Goal: Information Seeking & Learning: Learn about a topic

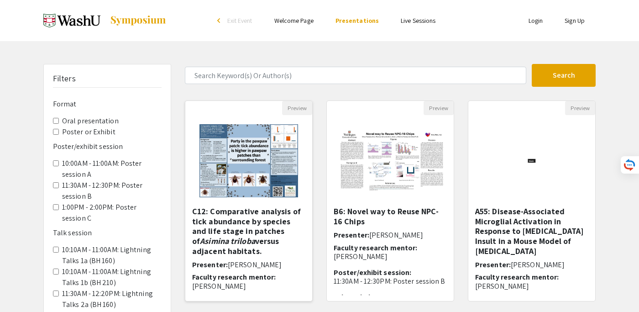
click at [254, 172] on img "Open Presentation <p>C12: Comparative analysis of tick abundance by species and…" at bounding box center [248, 160] width 117 height 91
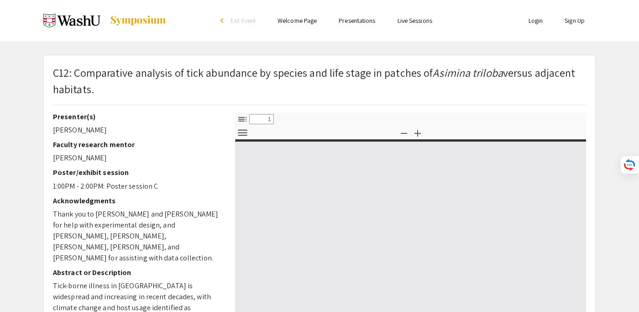
select select "custom"
type input "0"
select select "custom"
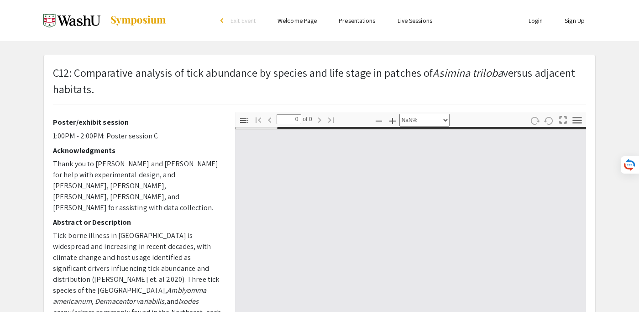
type input "1"
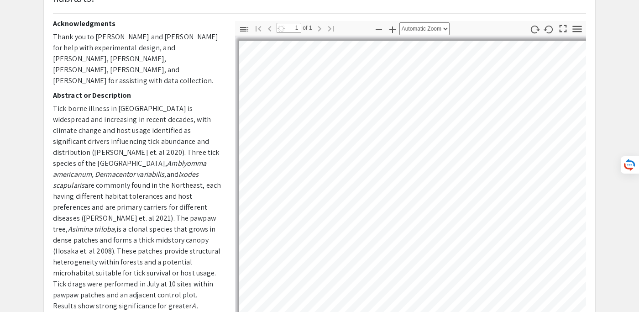
select select "auto"
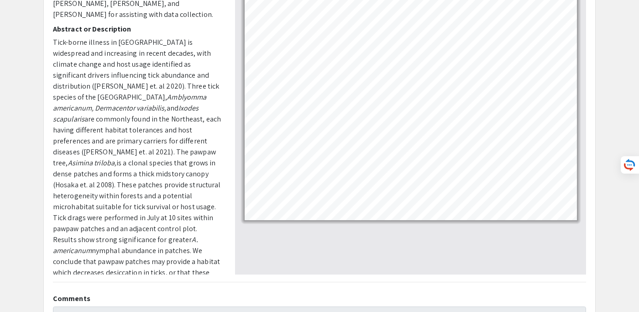
scroll to position [0, 0]
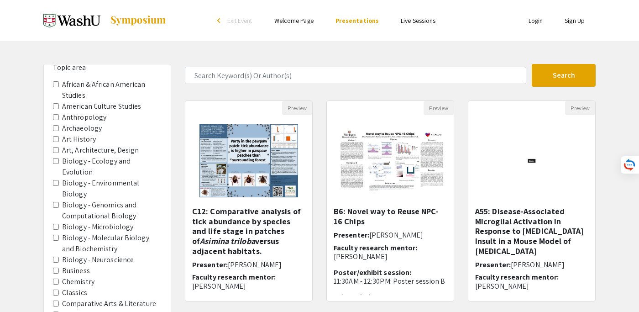
click at [118, 200] on label "Biology - Genomics and Computational Biology" at bounding box center [112, 211] width 100 height 22
click at [59, 202] on Biology "Biology - Genomics and Computational Biology" at bounding box center [56, 205] width 6 height 6
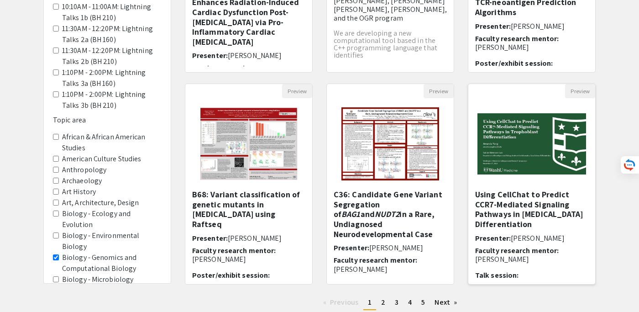
scroll to position [230, 0]
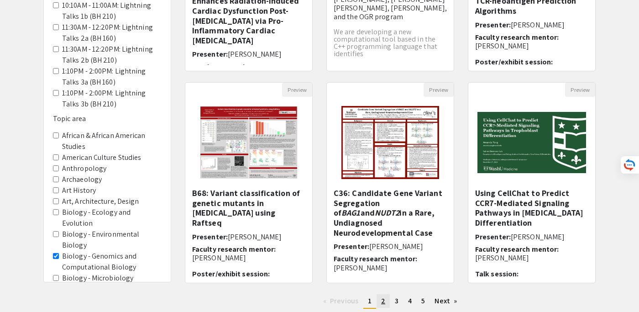
click at [384, 301] on span "2" at bounding box center [383, 301] width 4 height 10
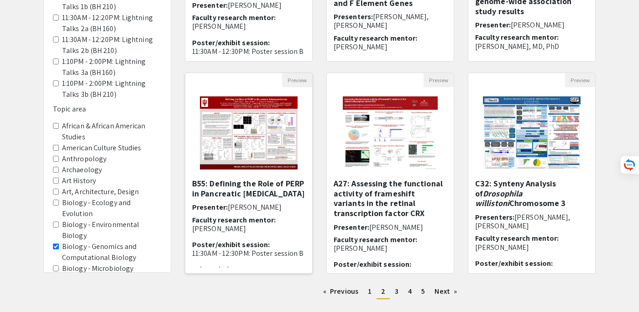
scroll to position [250, 0]
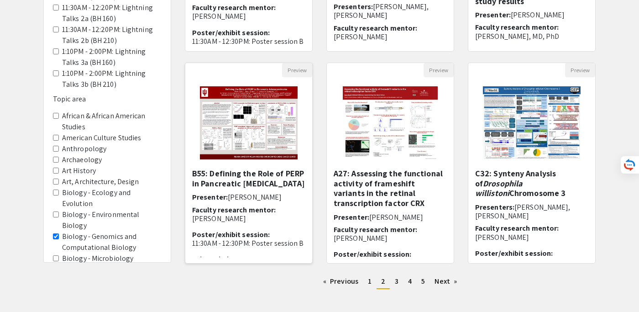
click at [259, 137] on img "Open Presentation <p>B55: Defining the Role of PERP in Pancreatic Adenocarcinom…" at bounding box center [249, 122] width 116 height 91
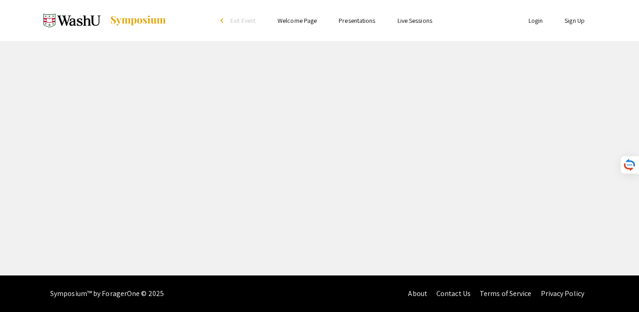
select select "custom"
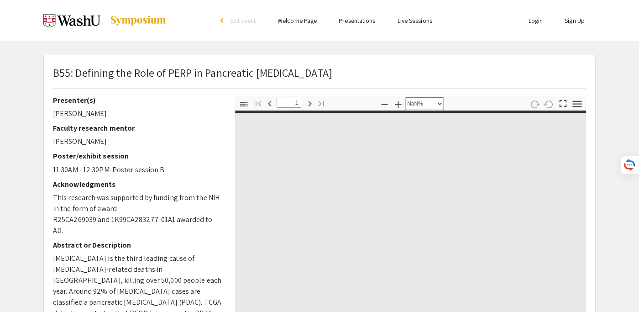
type input "0"
select select "custom"
type input "1"
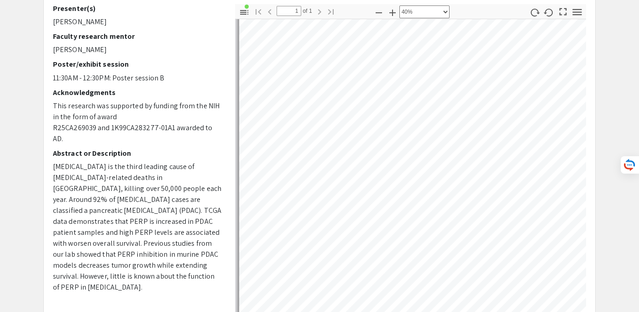
scroll to position [116, 0]
select select "custom"
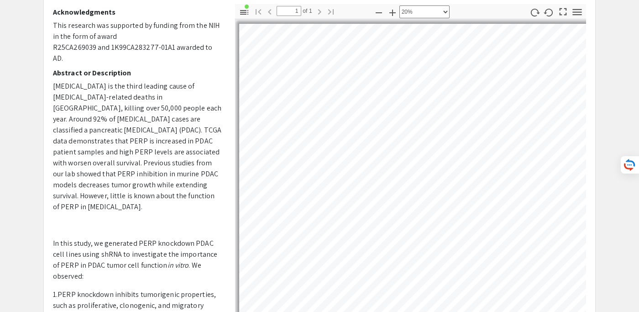
scroll to position [81, 0]
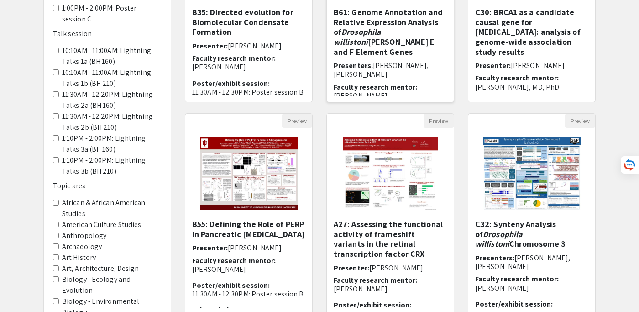
scroll to position [294, 0]
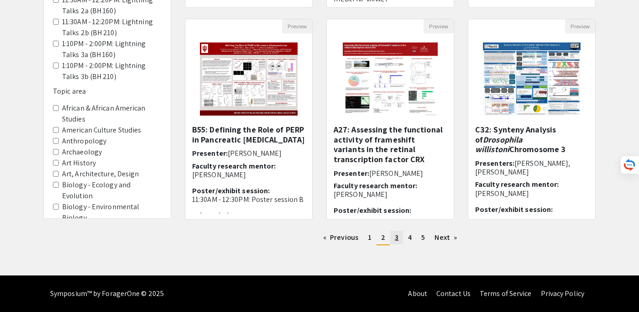
click at [396, 242] on span "3" at bounding box center [397, 238] width 4 height 10
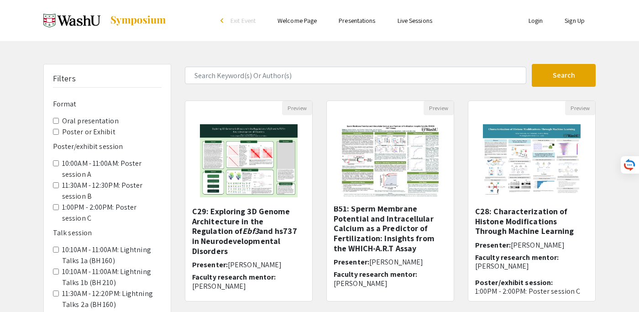
scroll to position [6, 0]
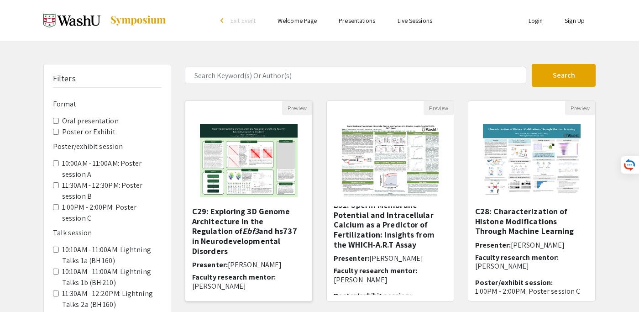
click at [248, 168] on img "Open Presentation <p>C29: Exploring 3D Genome Architecture in the Regulation of…" at bounding box center [249, 160] width 116 height 91
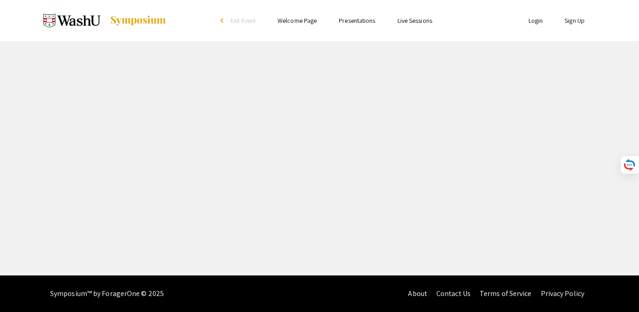
select select "custom"
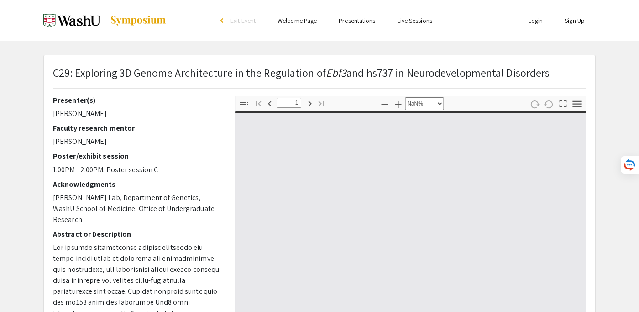
type input "0"
select select "custom"
type input "1"
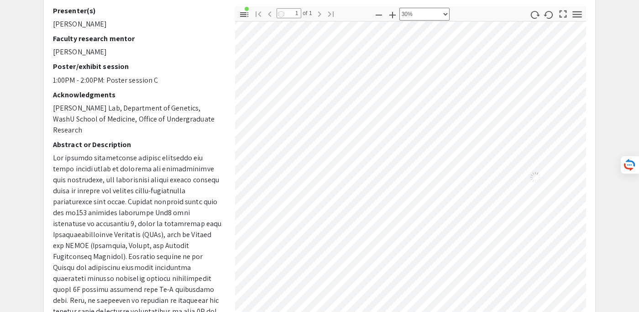
scroll to position [0, 6]
select select "custom"
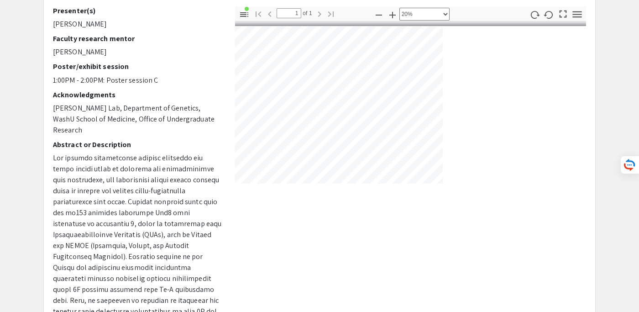
scroll to position [0, 0]
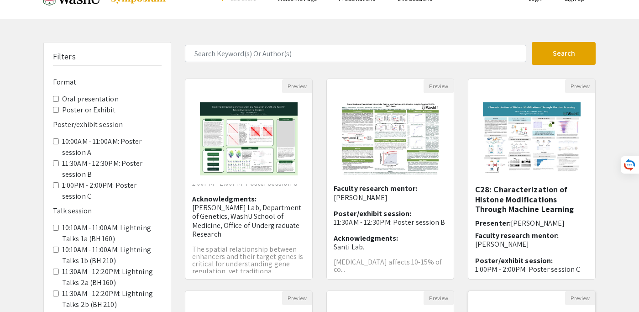
scroll to position [18, 0]
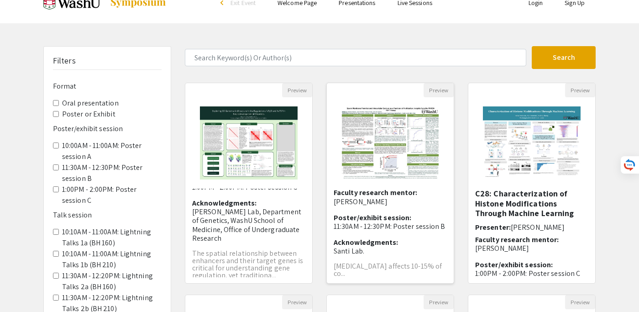
click at [402, 145] on img "Open Presentation <p>B51: Sperm Membrane Potential and Intracellular Calcium as…" at bounding box center [391, 142] width 116 height 91
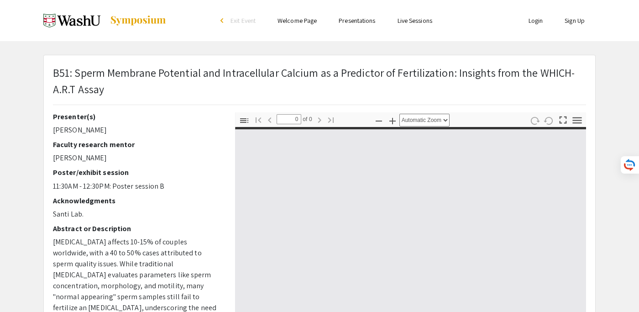
select select "custom"
type input "1"
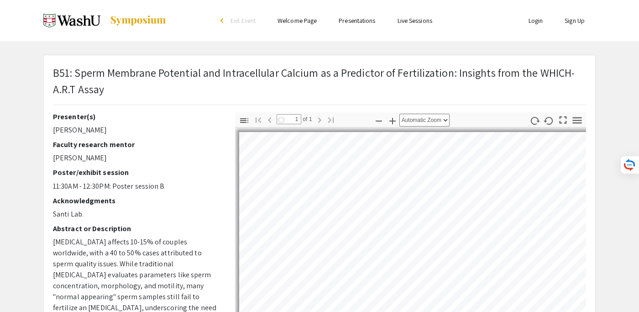
select select "auto"
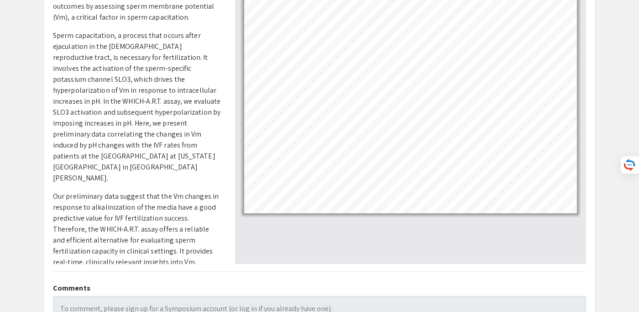
scroll to position [172, 0]
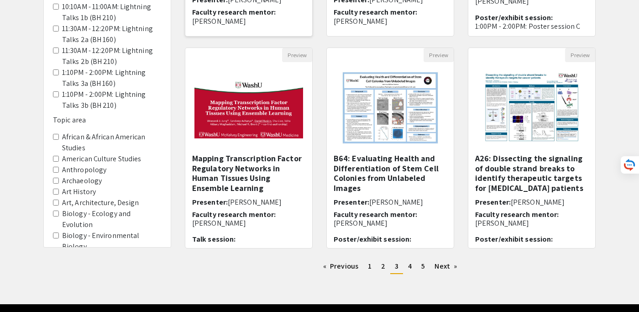
scroll to position [10, 0]
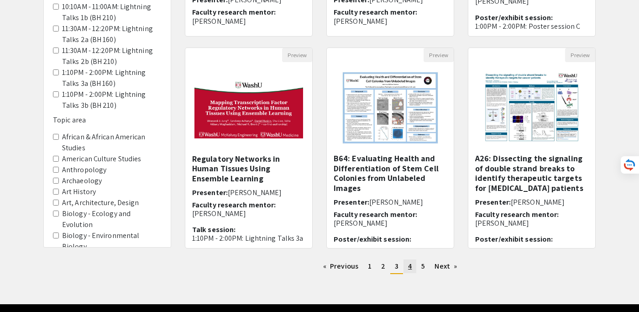
click at [407, 270] on link "page 4" at bounding box center [410, 266] width 13 height 14
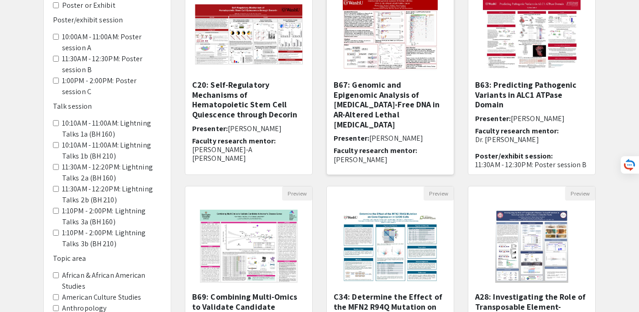
scroll to position [238, 0]
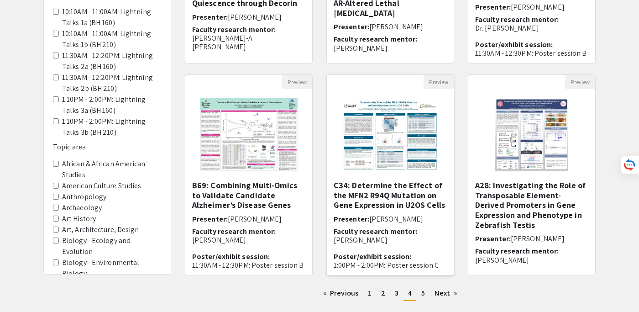
click at [396, 143] on img "Open Presentation <p>C34: Determine the Effect of the MFN2 R94Q Mutation on Gen…" at bounding box center [391, 134] width 116 height 91
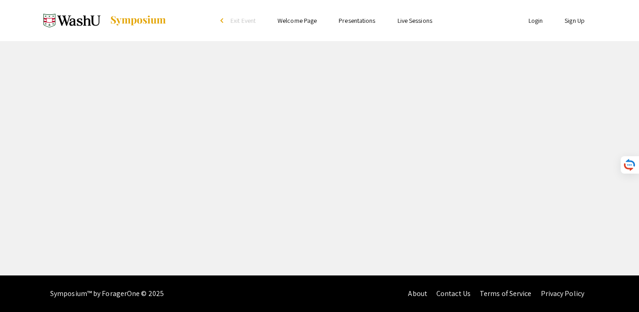
select select "custom"
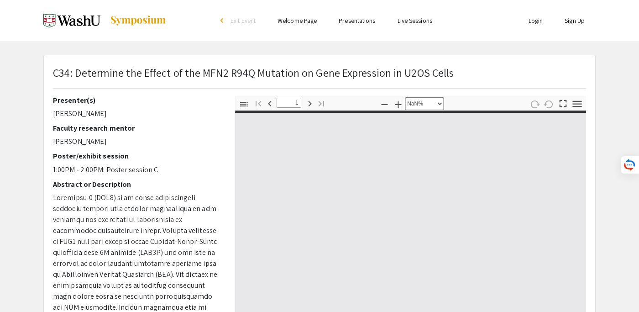
type input "0"
select select "custom"
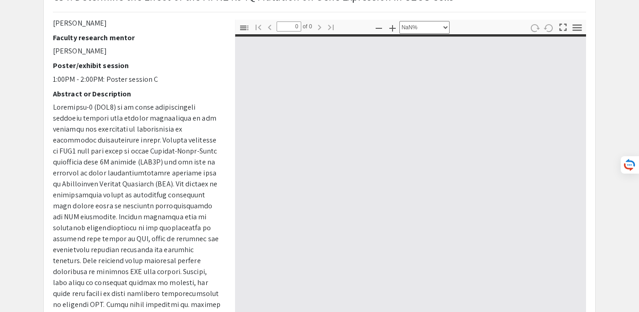
type input "1"
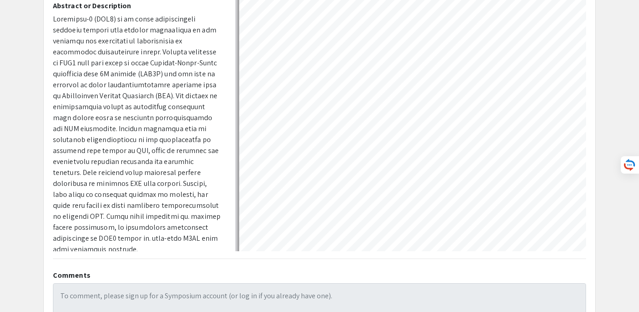
select select "auto"
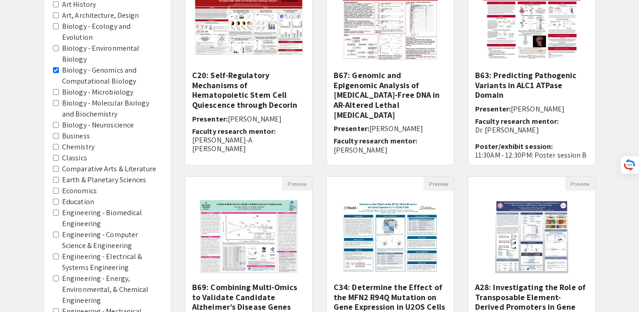
scroll to position [294, 0]
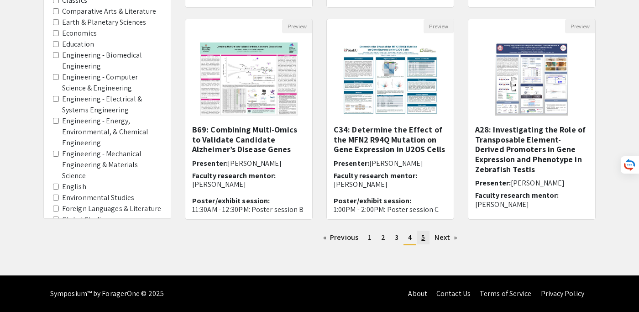
click at [426, 241] on link "page 5" at bounding box center [423, 238] width 13 height 14
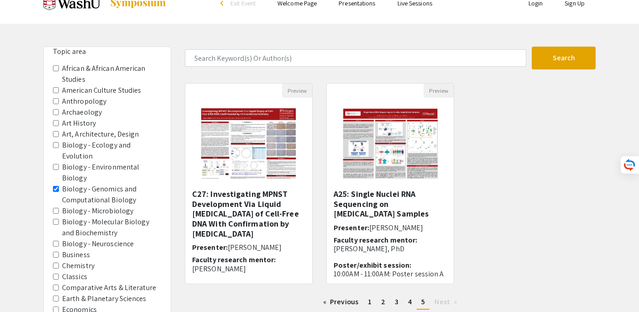
scroll to position [19, 0]
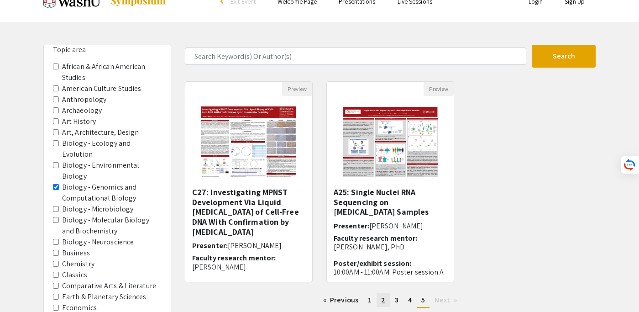
click at [386, 304] on link "page 2" at bounding box center [383, 300] width 13 height 14
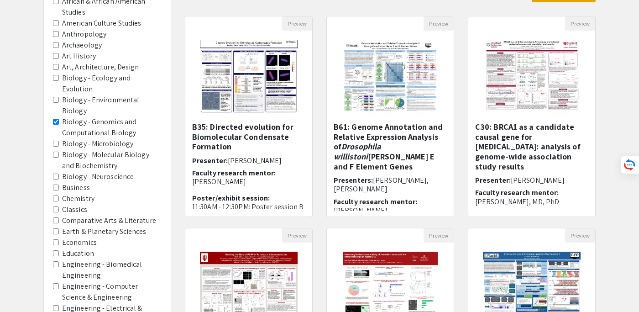
scroll to position [85, 0]
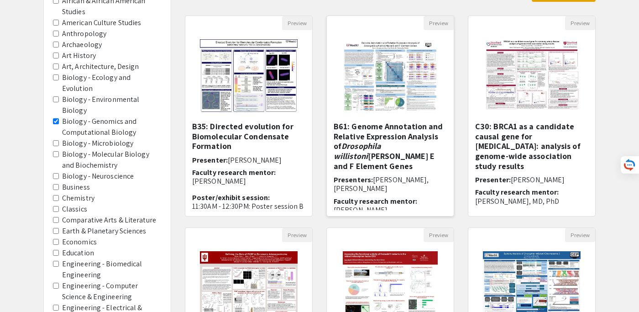
click at [376, 64] on img at bounding box center [390, 75] width 113 height 91
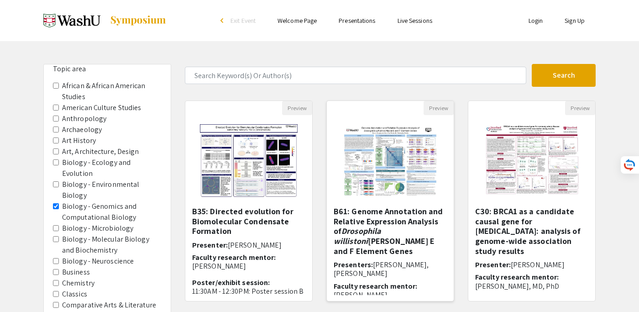
select select "custom"
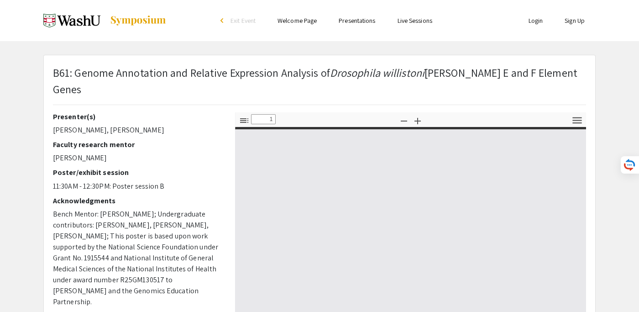
type input "0"
select select "auto"
type input "1"
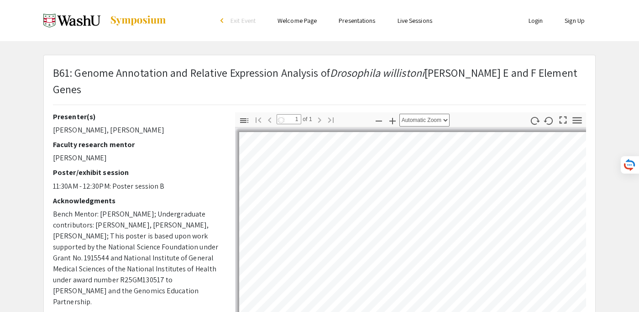
select select "auto"
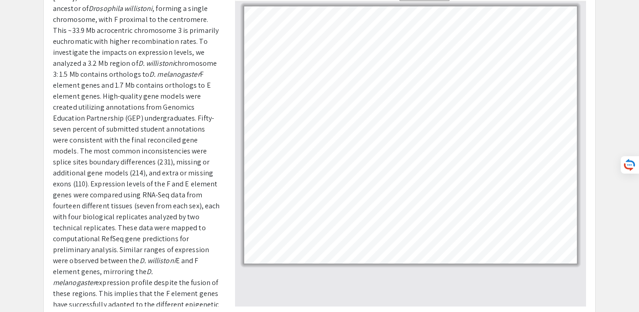
scroll to position [127, 0]
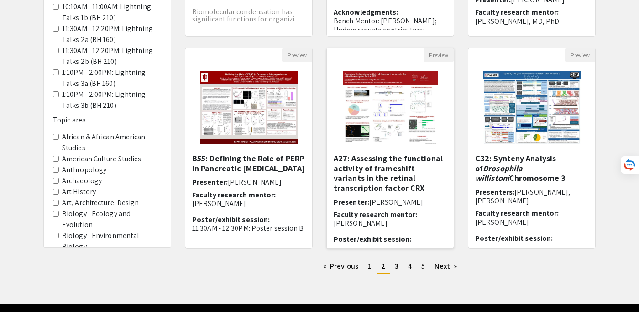
scroll to position [278, 0]
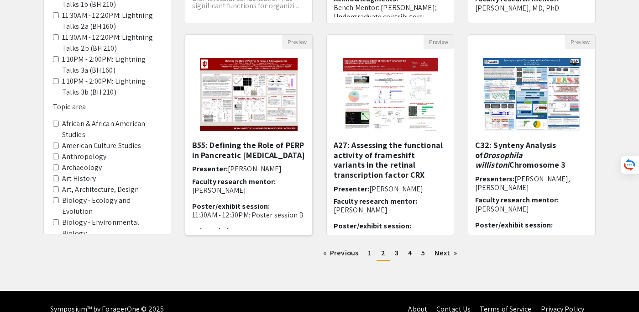
click at [242, 99] on img "Open Presentation <p>B55: Defining the Role of PERP in Pancreatic Adenocarcinom…" at bounding box center [249, 94] width 116 height 91
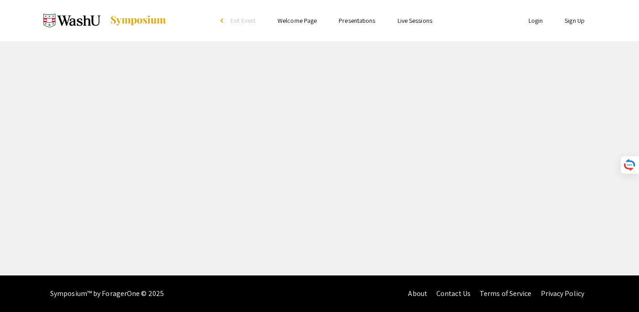
select select "custom"
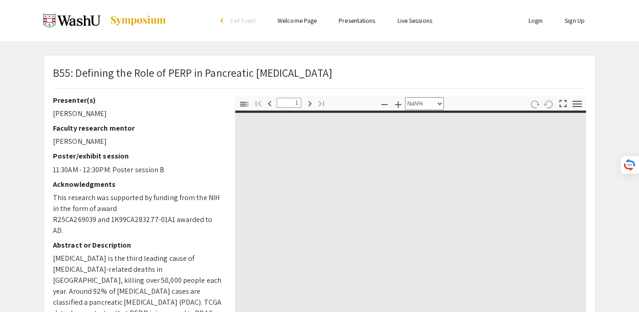
type input "0"
select select "custom"
type input "1"
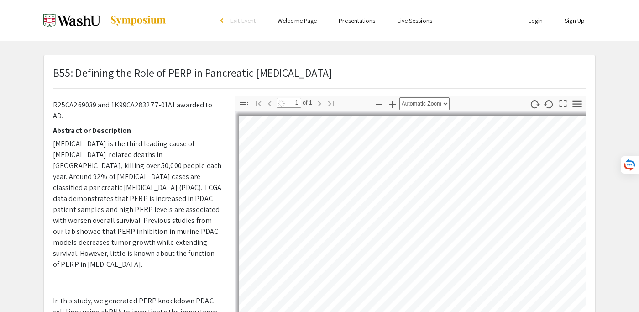
scroll to position [182, 0]
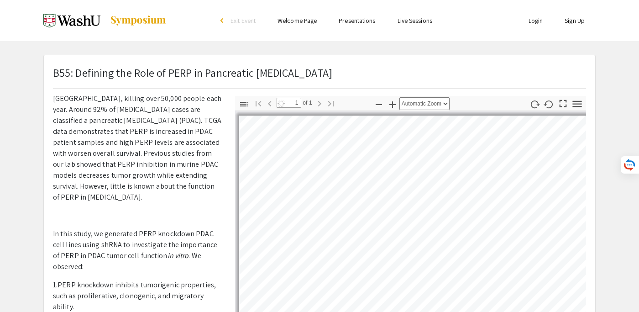
select select "custom"
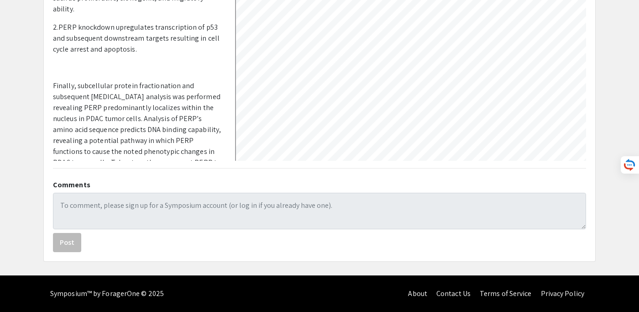
scroll to position [261, 0]
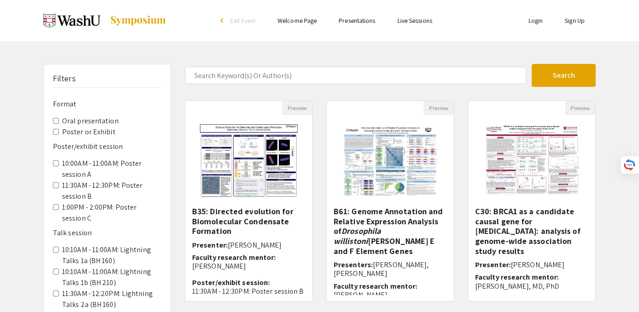
click at [88, 121] on label "Oral presentation" at bounding box center [90, 121] width 57 height 11
click at [59, 121] on presentation "Oral presentation" at bounding box center [56, 121] width 6 height 6
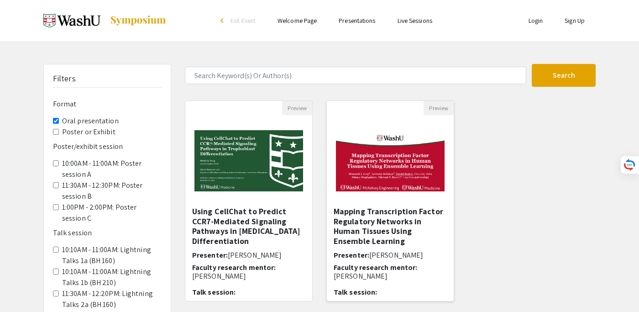
click at [394, 157] on img "Open Presentation <p>Mapping Transcription Factor Regulatory Networks in Human …" at bounding box center [390, 160] width 127 height 79
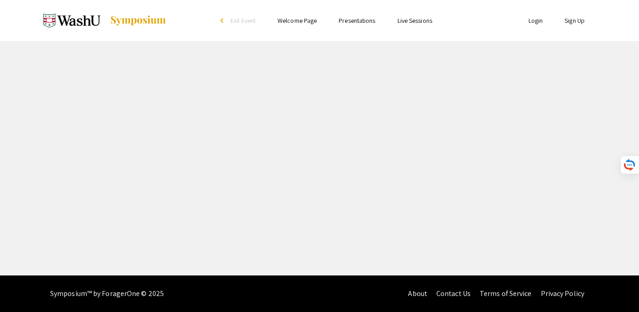
select select "custom"
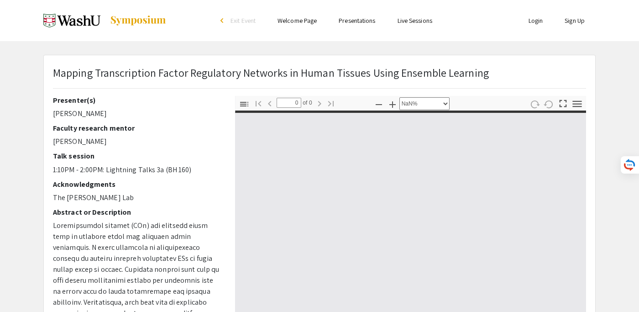
type input "1"
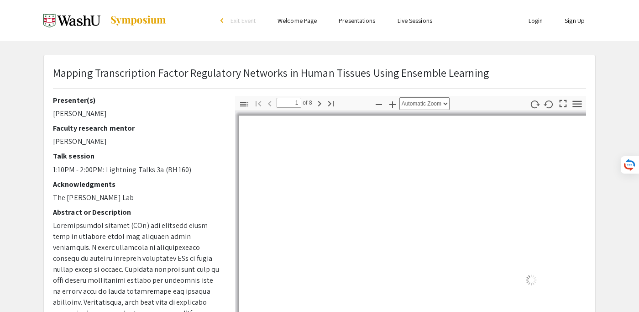
select select "auto"
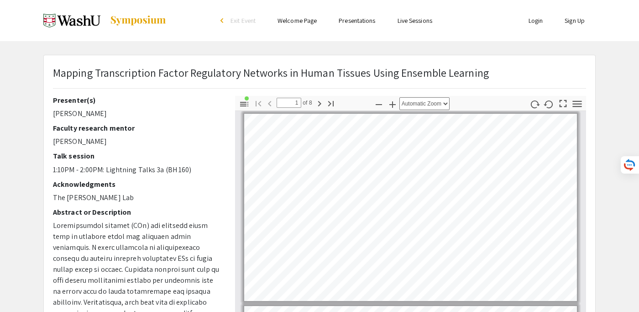
click at [66, 113] on p "[PERSON_NAME]" at bounding box center [137, 113] width 169 height 11
copy div "[PERSON_NAME]"
click at [158, 131] on h2 "Faculty research mentor" at bounding box center [137, 128] width 169 height 9
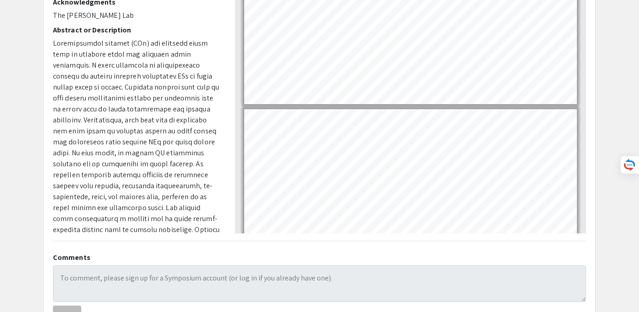
scroll to position [47, 0]
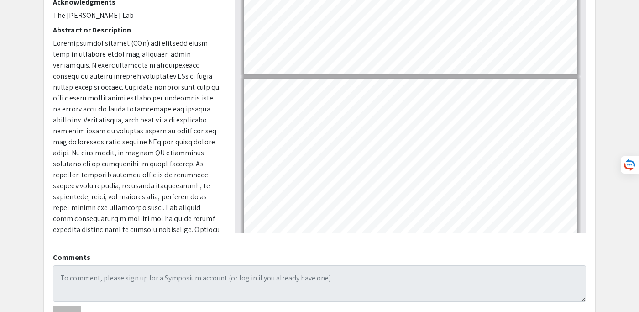
type input "1"
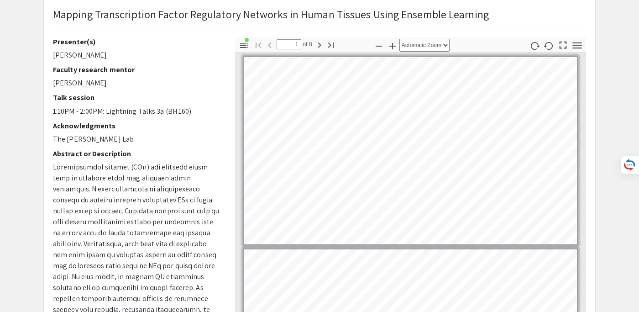
scroll to position [0, 0]
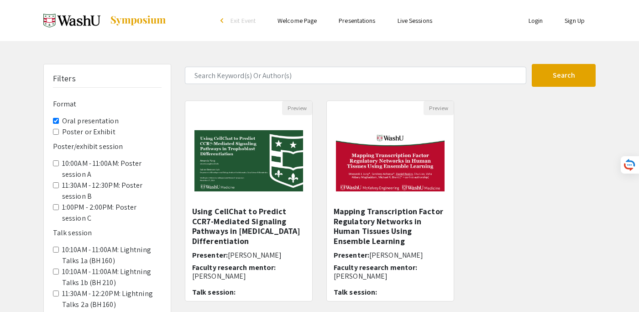
click at [55, 123] on presentation "Oral presentation" at bounding box center [56, 121] width 6 height 6
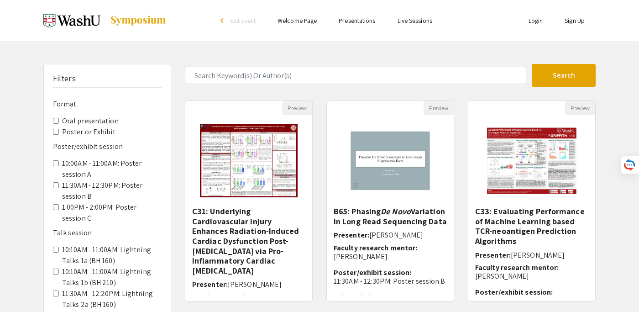
click at [56, 129] on Exhibit "Poster or Exhibit" at bounding box center [56, 132] width 6 height 6
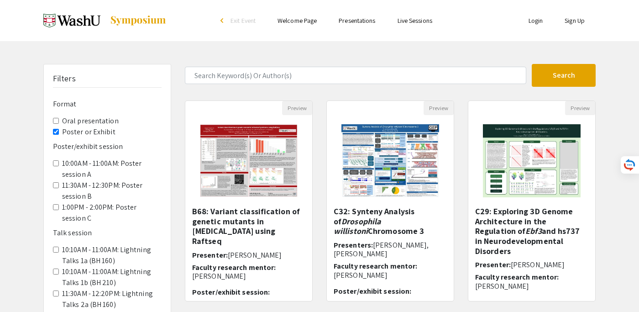
click at [34, 124] on div "Filters Format Oral presentation Poster or Exhibit Poster/exhibit session 10:00…" at bounding box center [319, 305] width 639 height 482
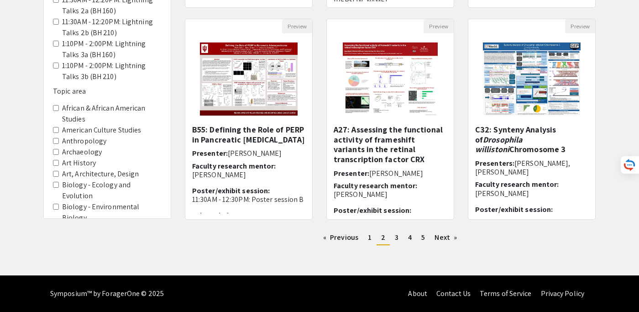
scroll to position [230, 0]
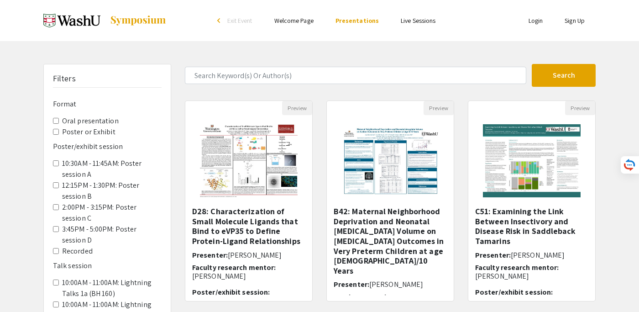
click at [72, 132] on label "Poster or Exhibit" at bounding box center [88, 132] width 53 height 11
click at [59, 132] on Exhibit "Poster or Exhibit" at bounding box center [56, 132] width 6 height 6
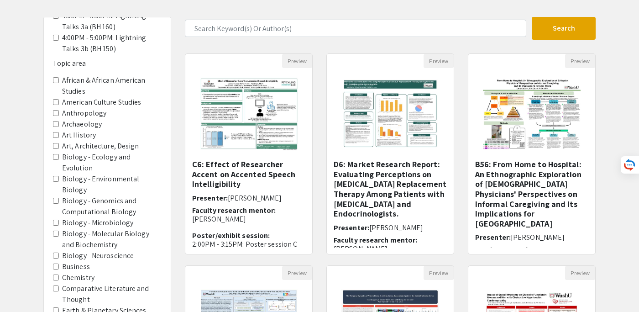
scroll to position [402, 0]
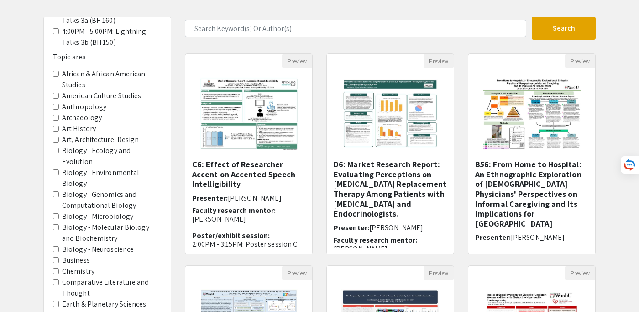
click at [116, 189] on label "Biology - Genomics and Computational Biology" at bounding box center [112, 200] width 100 height 22
click at [59, 191] on Biology "Biology - Genomics and Computational Biology" at bounding box center [56, 194] width 6 height 6
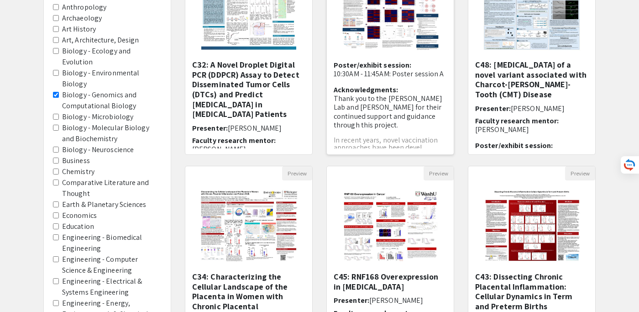
scroll to position [176, 0]
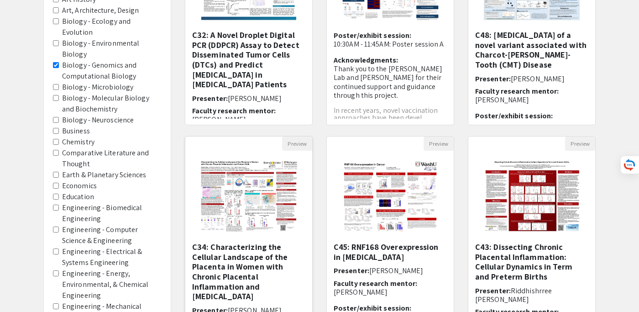
click at [229, 196] on img "Open Presentation <p>C34: Characterizing the Cellular Landscape of the Placenta…" at bounding box center [249, 196] width 116 height 91
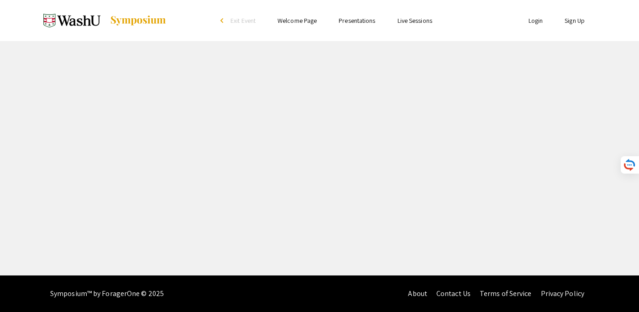
select select "custom"
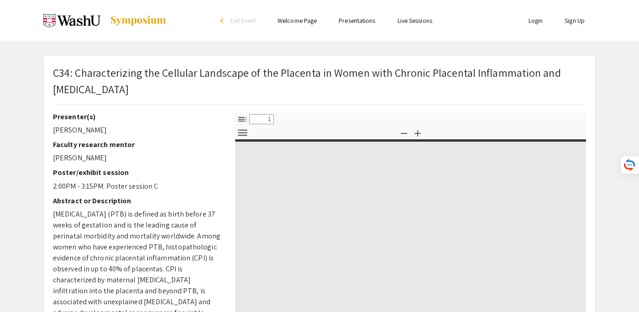
type input "0"
select select "custom"
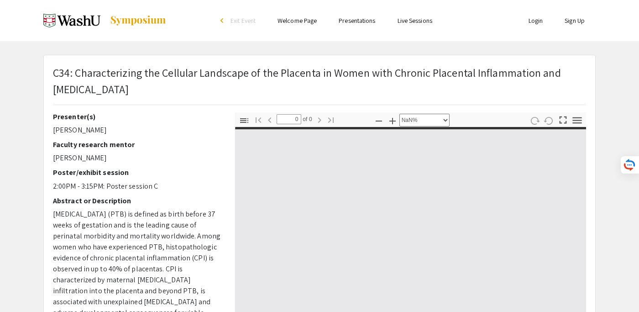
type input "1"
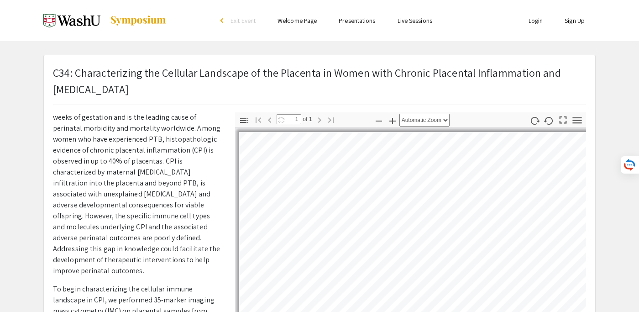
select select "auto"
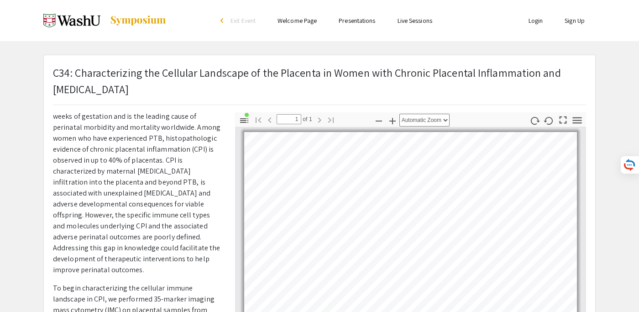
scroll to position [164, 0]
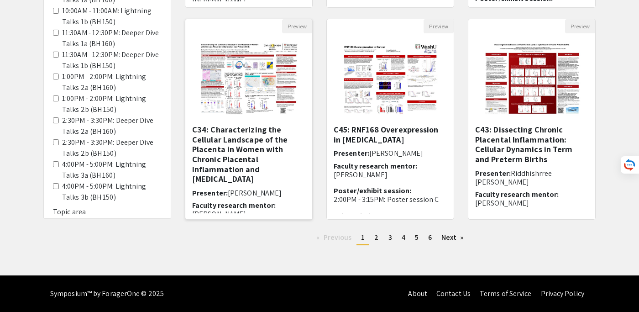
scroll to position [7, 0]
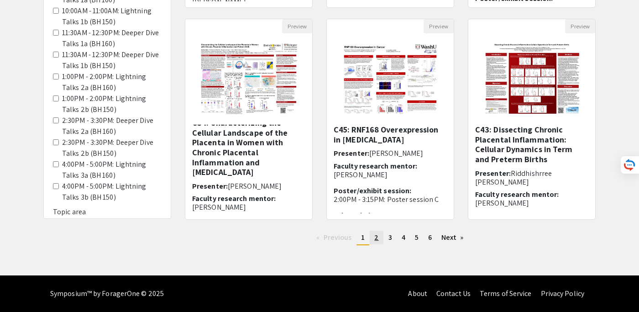
click at [375, 236] on span "2" at bounding box center [377, 238] width 4 height 10
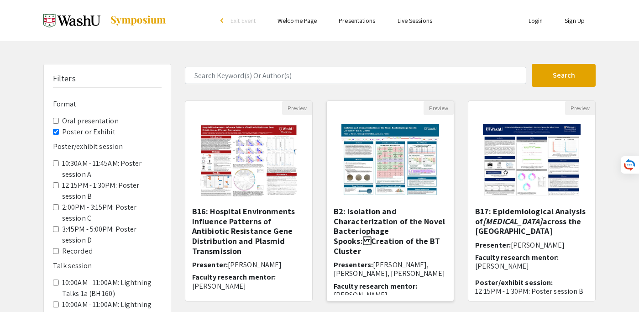
click at [381, 152] on img "Open Presentation <p>B2: Isolation and Characterization of the Novel Bacterioph…" at bounding box center [391, 160] width 116 height 91
select select "custom"
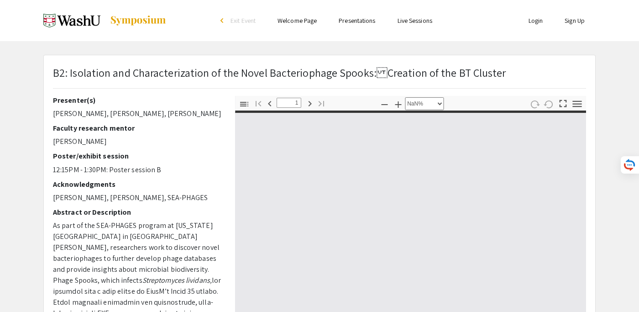
type input "0"
select select "auto"
type input "1"
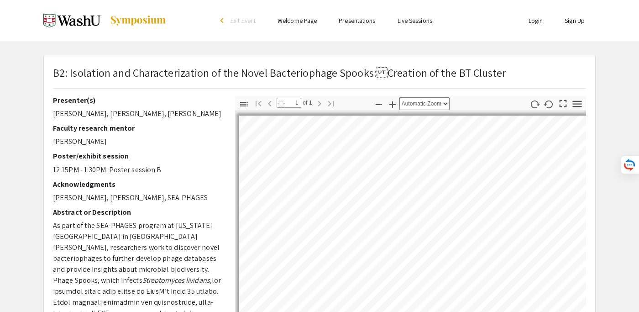
select select "auto"
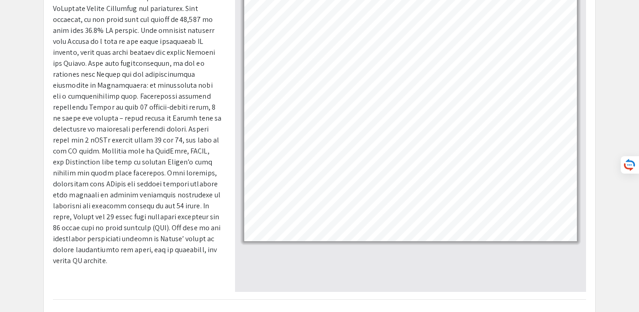
scroll to position [125, 0]
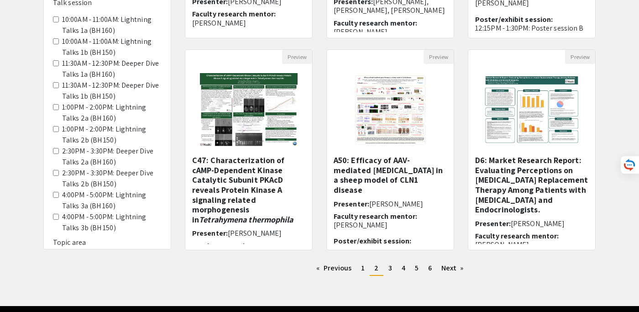
scroll to position [284, 0]
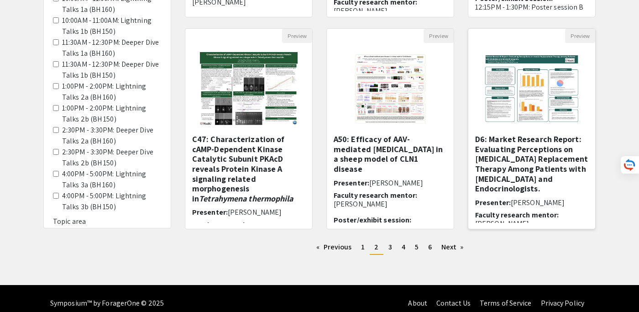
click at [513, 91] on img "Open Presentation <p>D6: Market Research Report: Evaluating Perceptions on Insu…" at bounding box center [532, 88] width 116 height 91
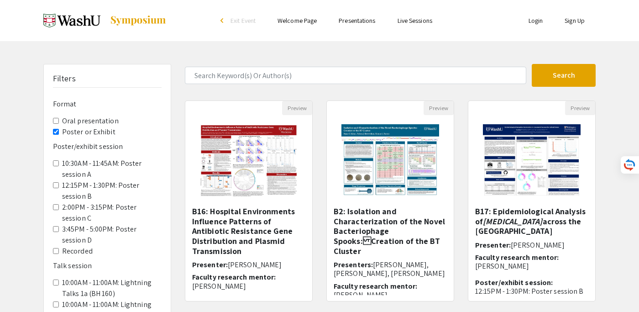
select select "custom"
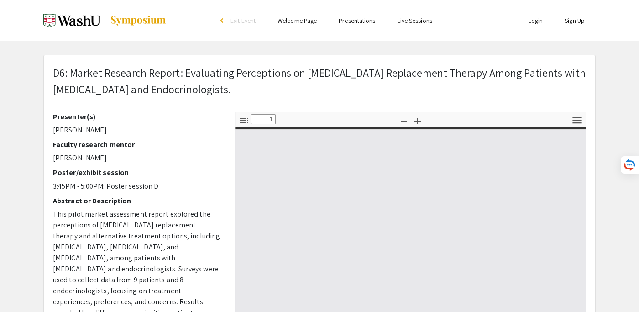
type input "0"
select select "custom"
type input "1"
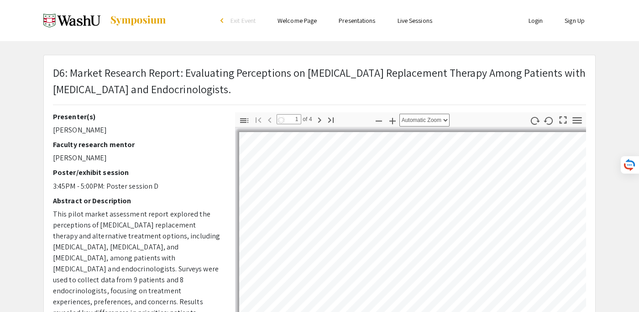
select select "auto"
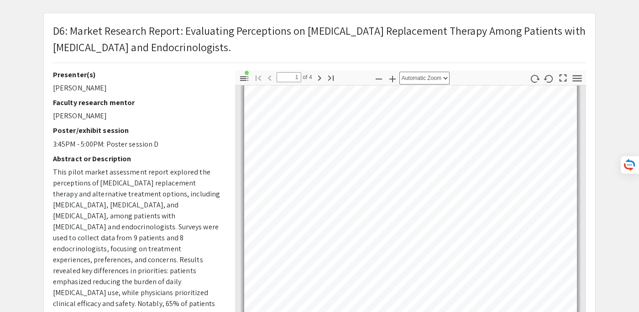
scroll to position [2, 0]
